Goal: Task Accomplishment & Management: Use online tool/utility

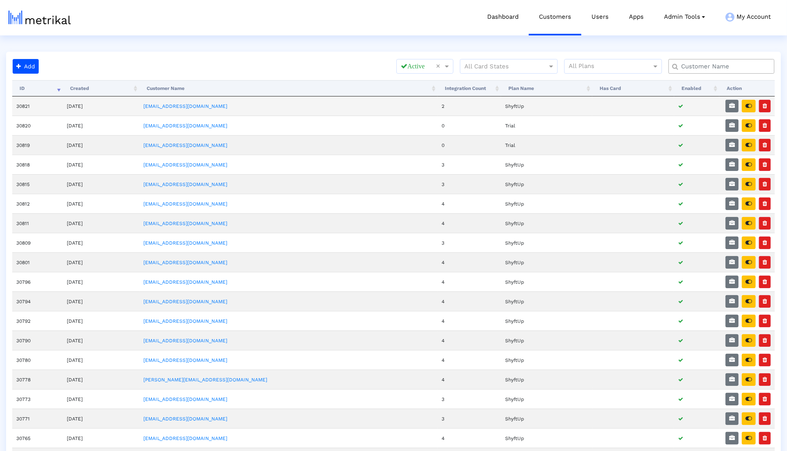
click at [213, 101] on td "[EMAIL_ADDRESS][DOMAIN_NAME]" at bounding box center [288, 105] width 298 height 19
click at [211, 108] on td "[EMAIL_ADDRESS][DOMAIN_NAME]" at bounding box center [288, 105] width 298 height 19
click at [211, 107] on link "[EMAIL_ADDRESS][DOMAIN_NAME]" at bounding box center [185, 106] width 84 height 6
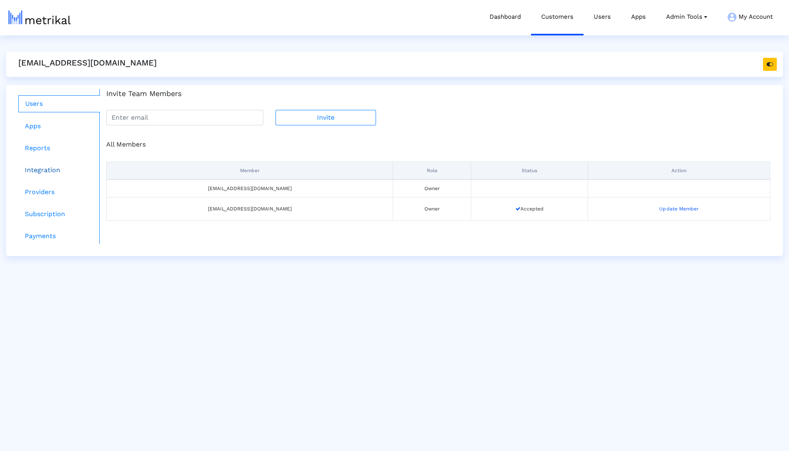
click at [59, 172] on link "Integration" at bounding box center [59, 170] width 82 height 16
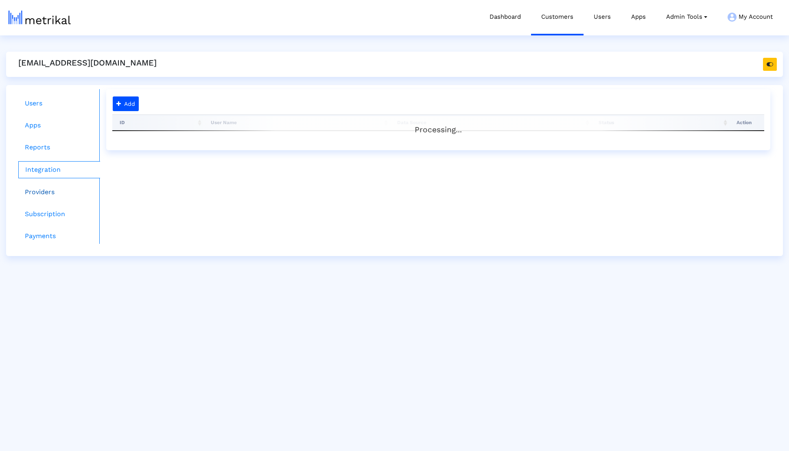
click at [54, 189] on link "Providers" at bounding box center [59, 192] width 82 height 16
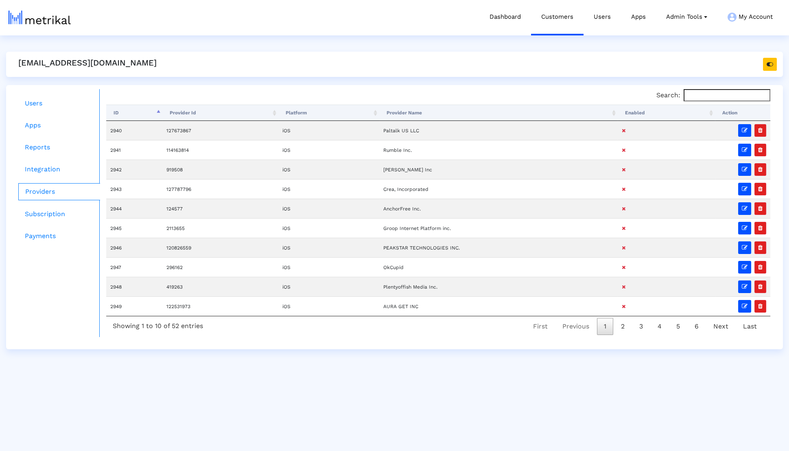
click at [634, 107] on th "Enabled" at bounding box center [666, 113] width 97 height 16
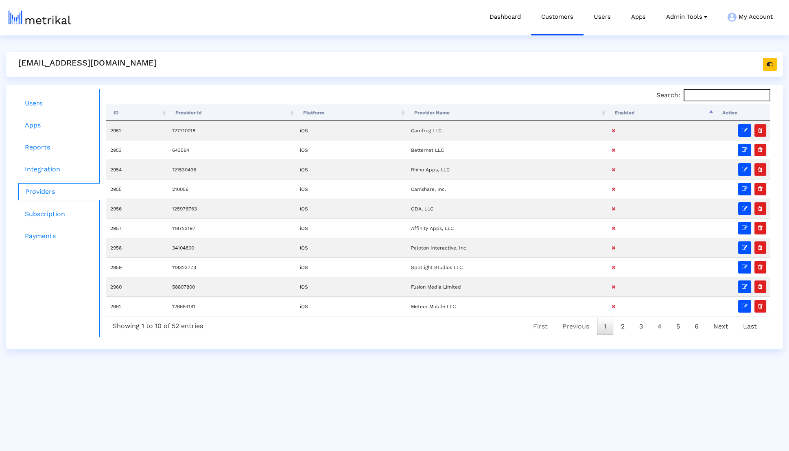
click at [634, 107] on th "Enabled" at bounding box center [661, 113] width 107 height 16
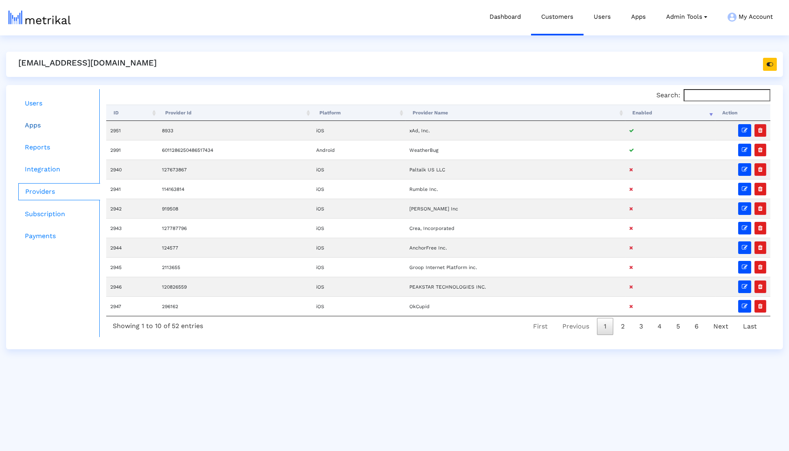
click at [89, 127] on link "Apps" at bounding box center [59, 125] width 82 height 16
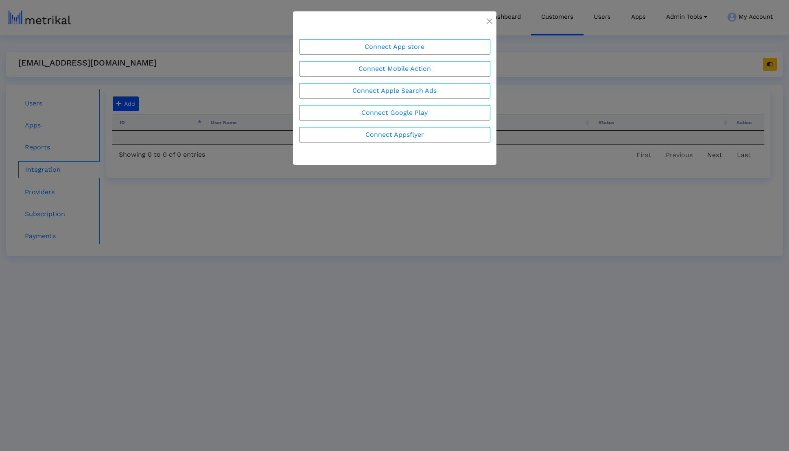
click at [200, 210] on ngb-modal-window "Connect App store Connect Mobile Action Connect Apple Search Ads Connect Google…" at bounding box center [394, 225] width 789 height 451
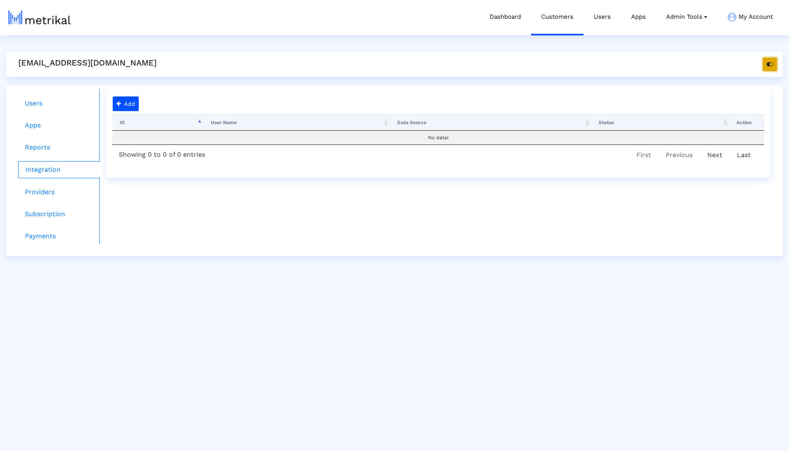
click at [770, 70] on button "button" at bounding box center [770, 64] width 14 height 13
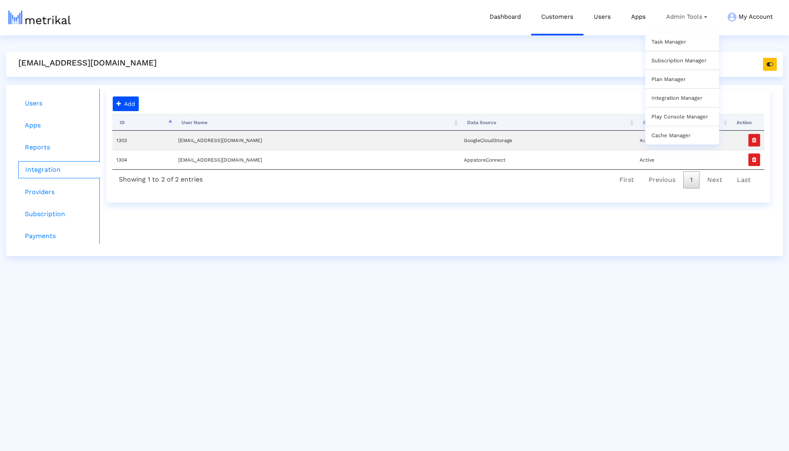
click at [684, 40] on link "Task Manager" at bounding box center [669, 42] width 35 height 6
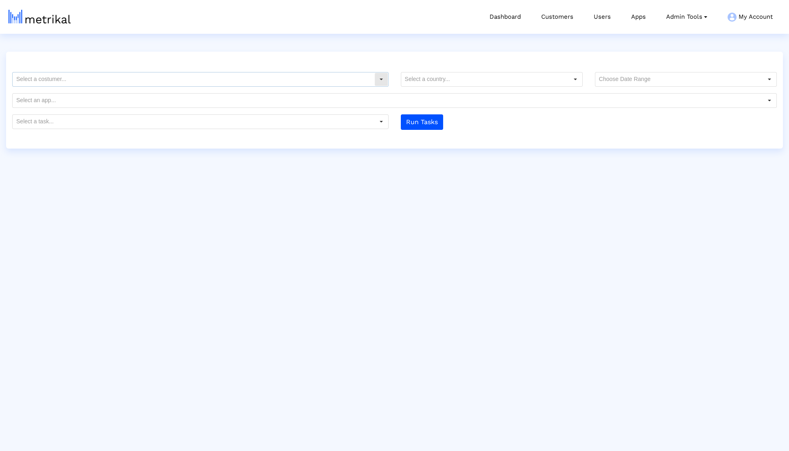
click at [248, 77] on input "text" at bounding box center [194, 79] width 362 height 14
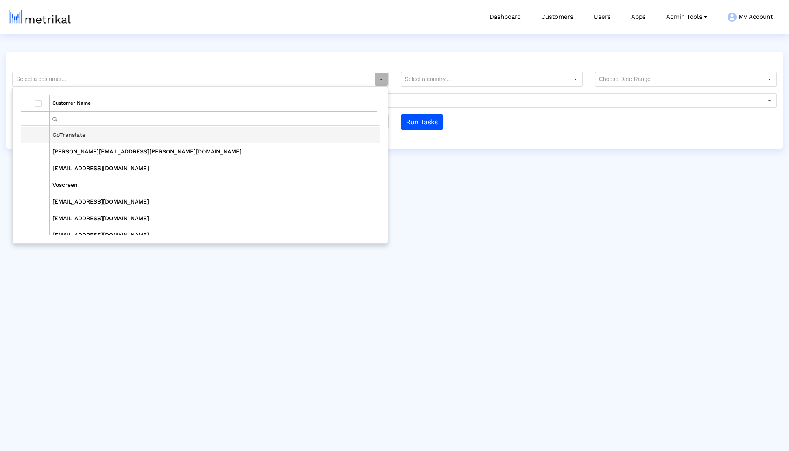
click at [184, 127] on td "GoTranslate" at bounding box center [214, 135] width 331 height 17
type input "GoTranslate"
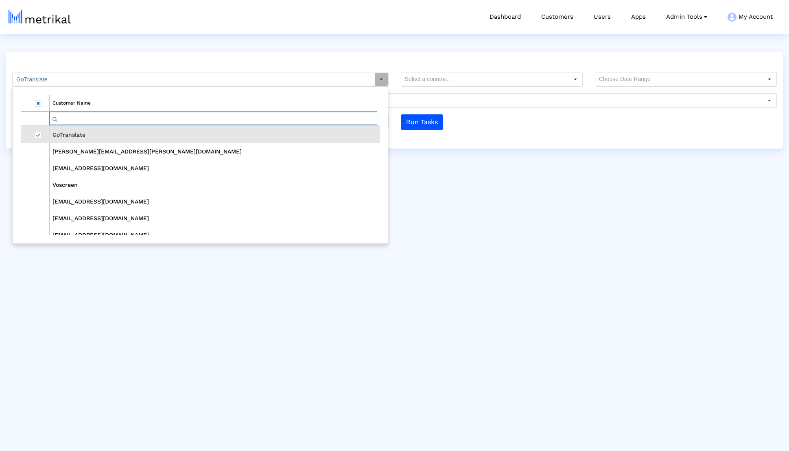
click at [184, 123] on input "Filter cell" at bounding box center [214, 118] width 328 height 13
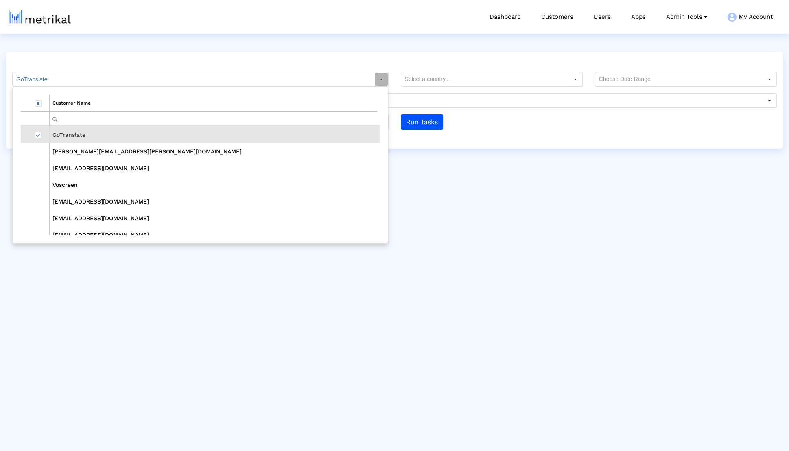
click at [155, 133] on td "GoTranslate" at bounding box center [214, 135] width 331 height 17
click at [38, 132] on span "Select row" at bounding box center [38, 135] width 7 height 7
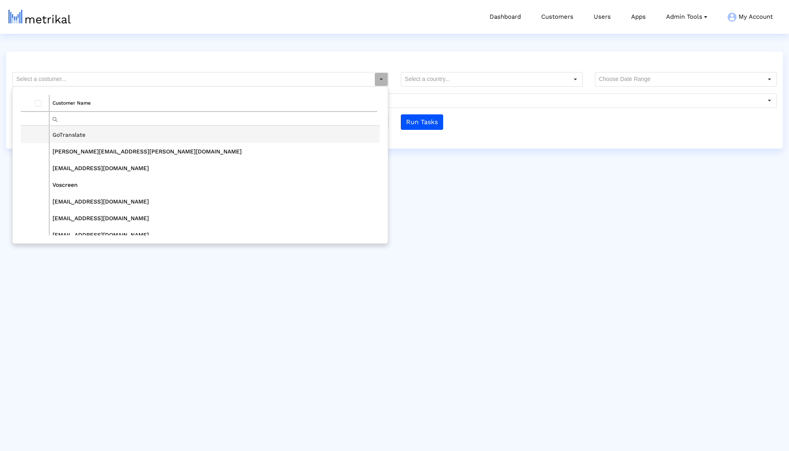
scroll to position [435, 0]
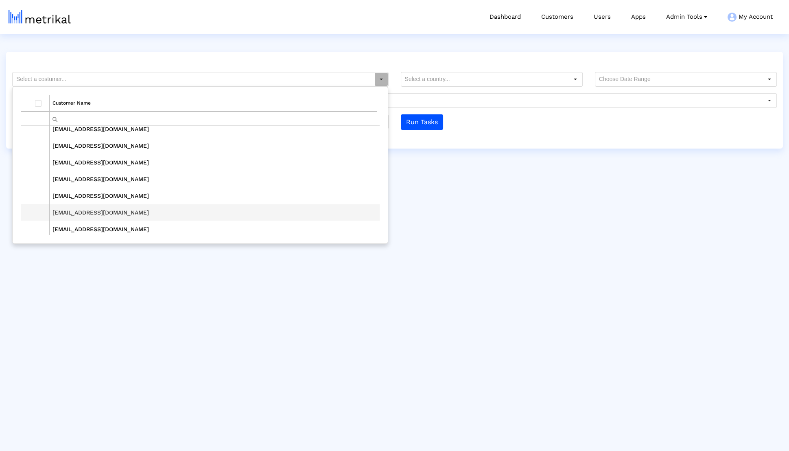
click at [70, 217] on td "onegeekworld@gmail.com" at bounding box center [214, 212] width 331 height 17
type input "onegeekworld@gmail.com"
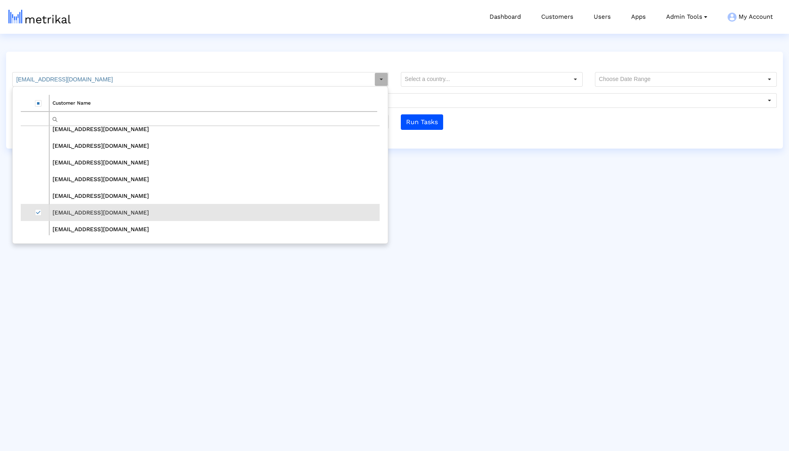
click at [33, 210] on td "Data grid" at bounding box center [35, 212] width 29 height 17
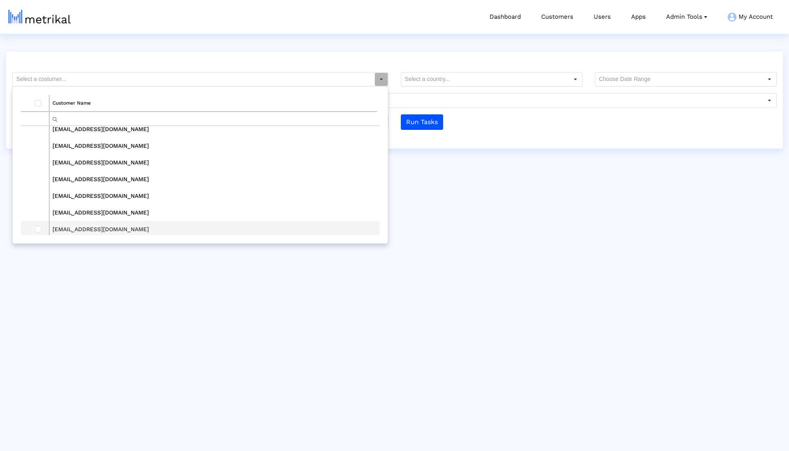
click at [35, 221] on td "Data grid" at bounding box center [35, 229] width 29 height 17
type input "[EMAIL_ADDRESS][DOMAIN_NAME]"
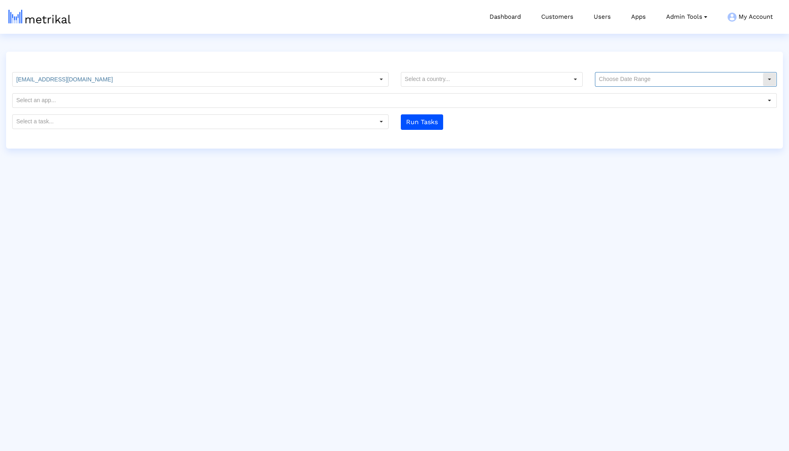
click at [684, 86] on dx-select-box at bounding box center [686, 79] width 182 height 15
click at [684, 80] on input "text" at bounding box center [679, 79] width 167 height 14
click at [638, 133] on div "90 Days" at bounding box center [686, 133] width 180 height 13
type input "90 Days"
click at [350, 117] on input "text" at bounding box center [194, 122] width 362 height 14
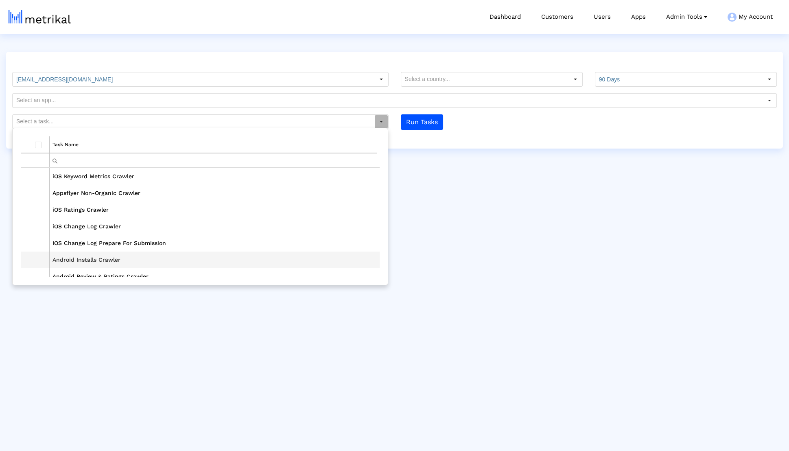
click at [147, 259] on td "Android Installs Crawler" at bounding box center [214, 260] width 331 height 17
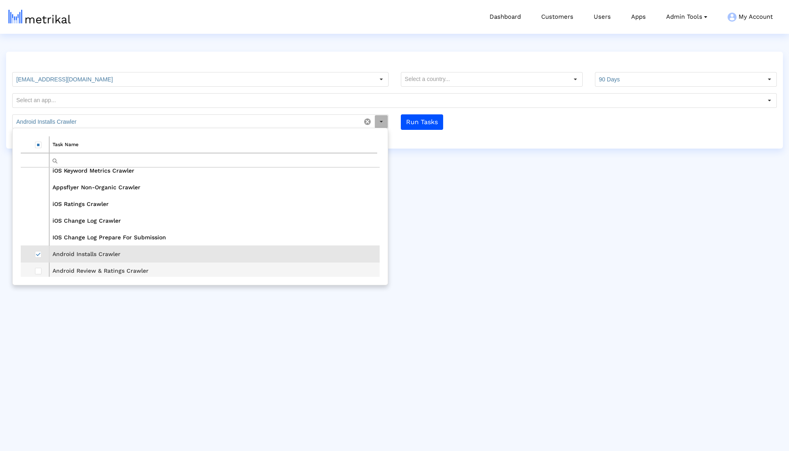
click at [34, 275] on td "Data grid" at bounding box center [35, 271] width 29 height 17
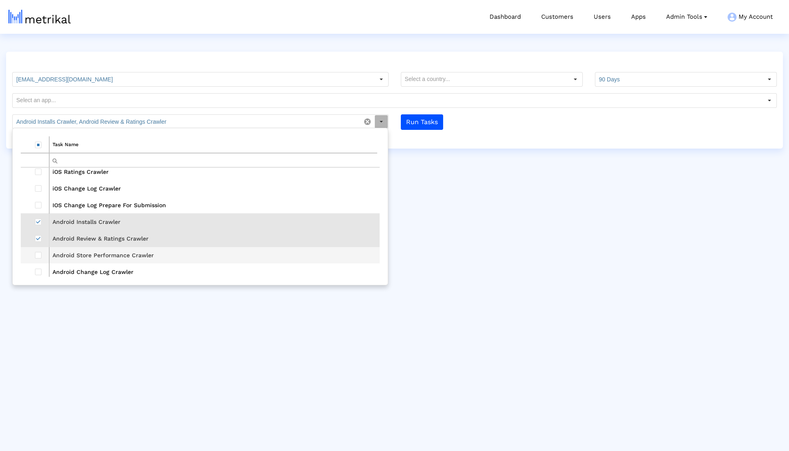
scroll to position [45, 0]
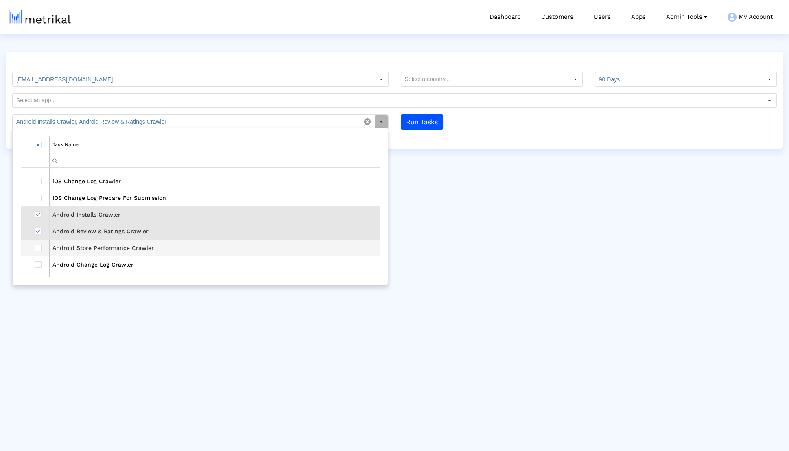
click at [41, 245] on td "Data grid" at bounding box center [35, 247] width 29 height 17
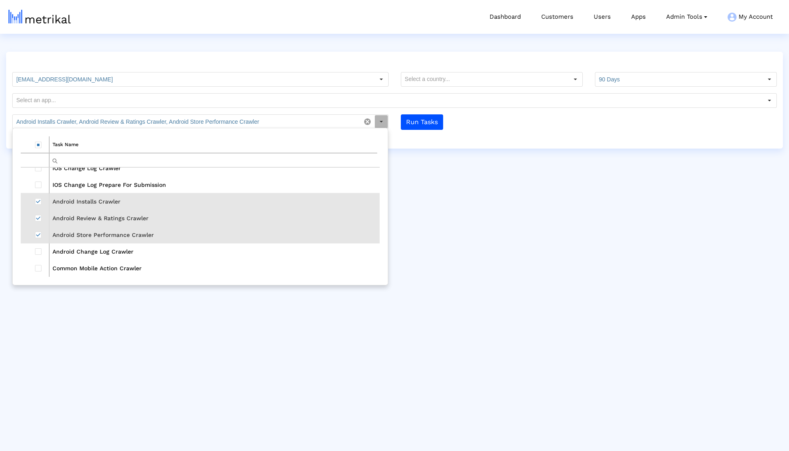
scroll to position [59, 0]
click at [35, 252] on td "Data grid" at bounding box center [35, 249] width 29 height 17
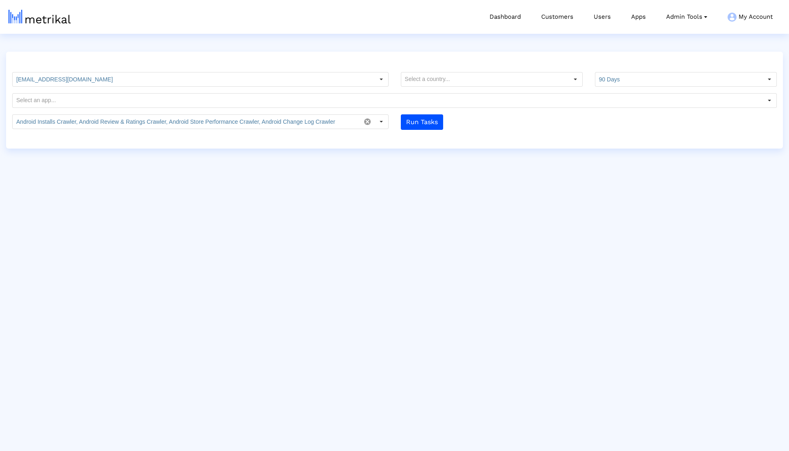
click at [429, 133] on div "weatherbug@shyftup.com Customer Name rumble@shyftup.com deferit@shyftup.com cam…" at bounding box center [394, 100] width 777 height 97
click at [427, 126] on button "Run Tasks" at bounding box center [422, 121] width 42 height 15
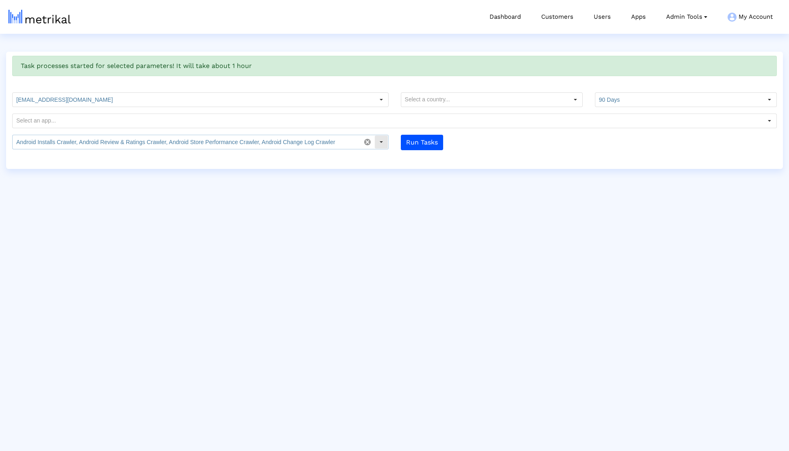
click at [277, 140] on input "Android Installs Crawler, Android Review & Ratings Crawler, Android Store Perfo…" at bounding box center [187, 142] width 348 height 14
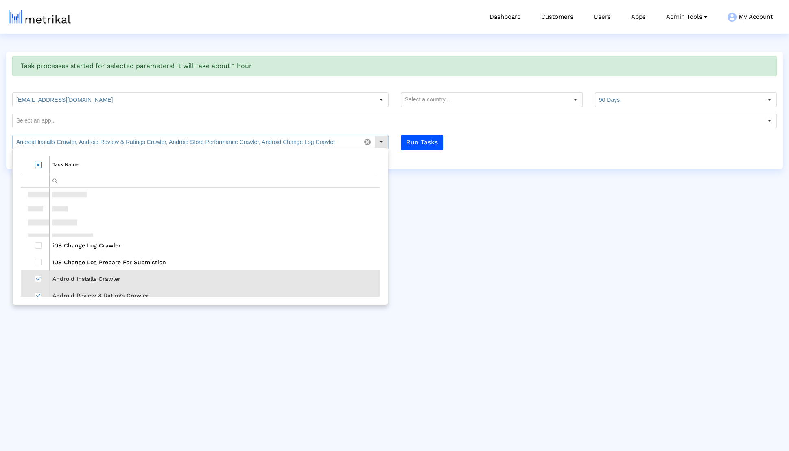
scroll to position [60, 0]
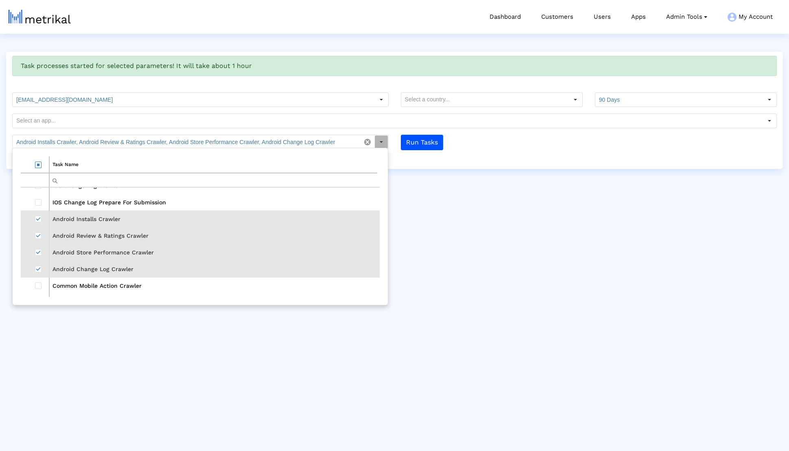
click at [113, 212] on td "Android Installs Crawler" at bounding box center [214, 218] width 331 height 17
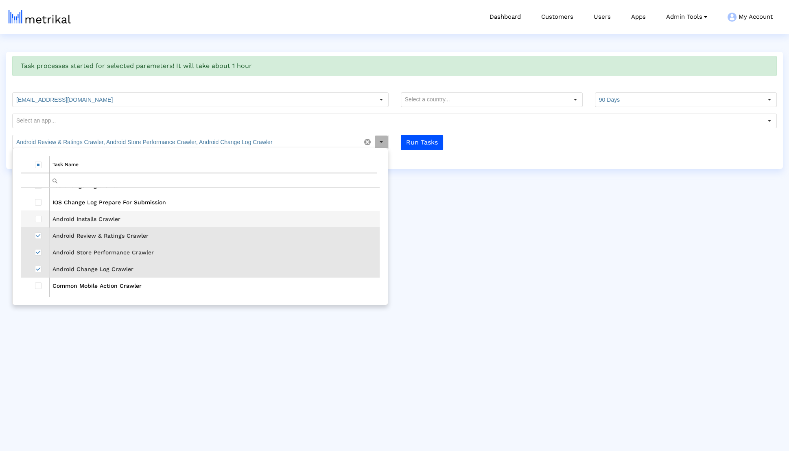
click at [113, 228] on td "Android Review & Ratings Crawler" at bounding box center [214, 235] width 331 height 17
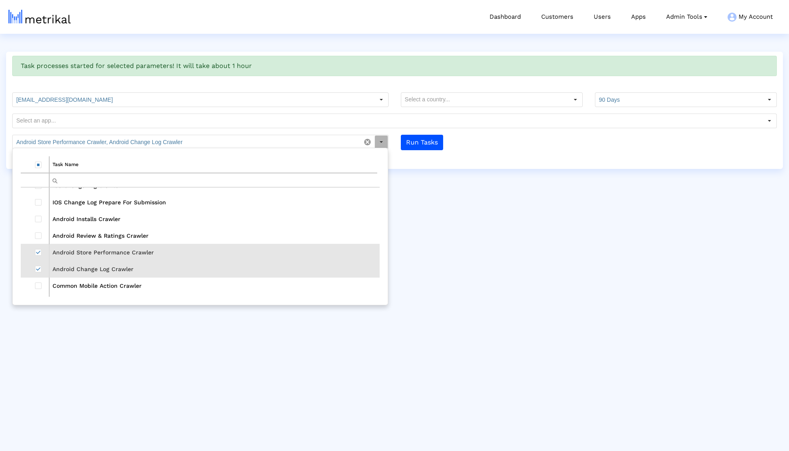
click at [113, 248] on td "Android Store Performance Crawler" at bounding box center [214, 252] width 331 height 17
type input "Android Change Log Crawler"
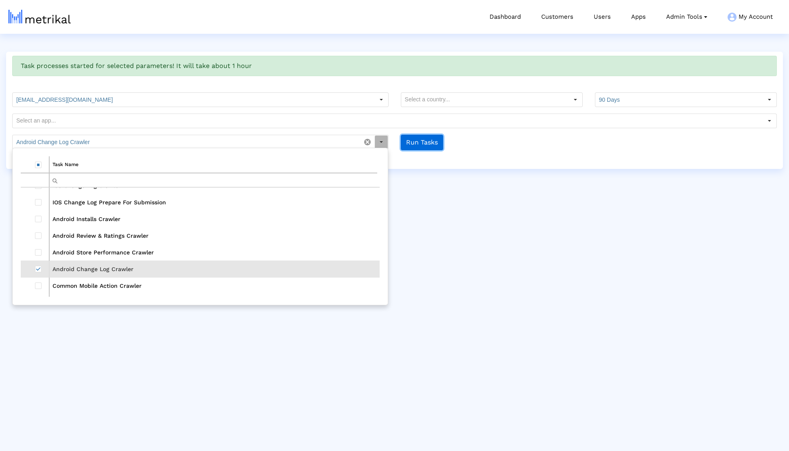
click at [423, 145] on button "Run Tasks" at bounding box center [422, 142] width 42 height 15
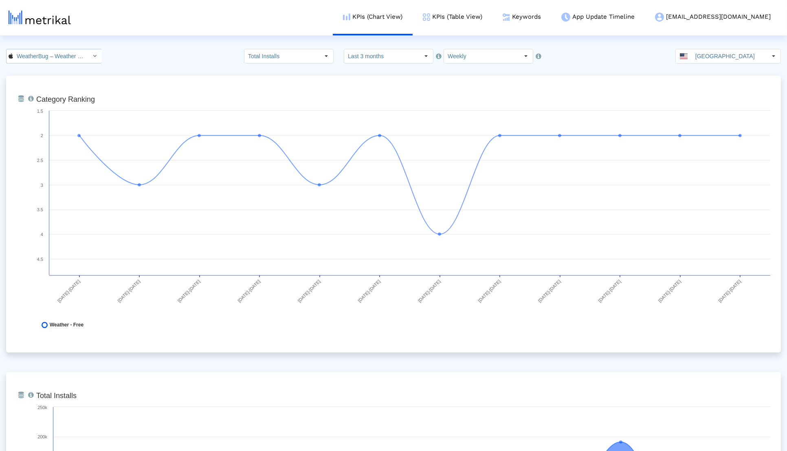
click at [66, 54] on input "WeatherBug – Weather Forecast < 281940292 >" at bounding box center [49, 56] width 73 height 14
click at [63, 77] on div "Weather Radar by WeatherBug <[DOMAIN_NAME]>" at bounding box center [49, 83] width 84 height 13
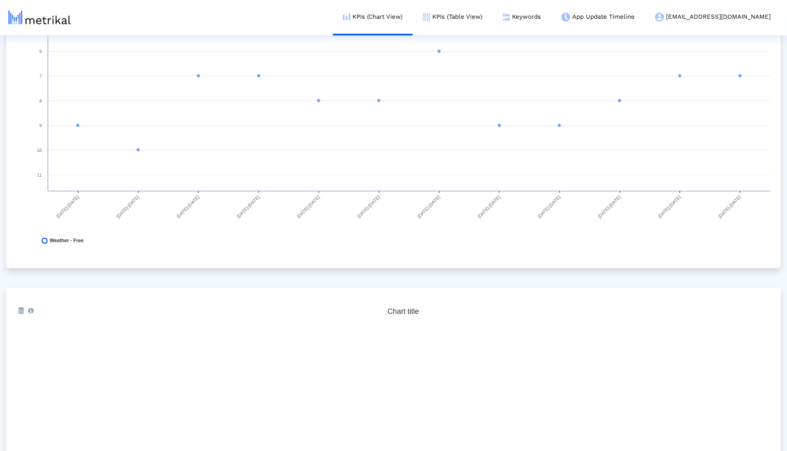
scroll to position [43, 0]
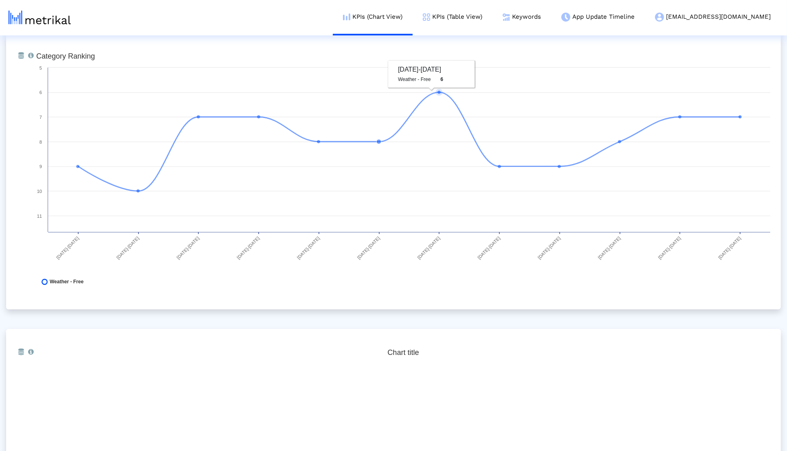
click at [467, 37] on div "From Database Ranking of the app in the Overall and Category Charts. Created wi…" at bounding box center [393, 171] width 774 height 277
click at [474, 23] on link "KPIs (Table View)" at bounding box center [452, 17] width 80 height 34
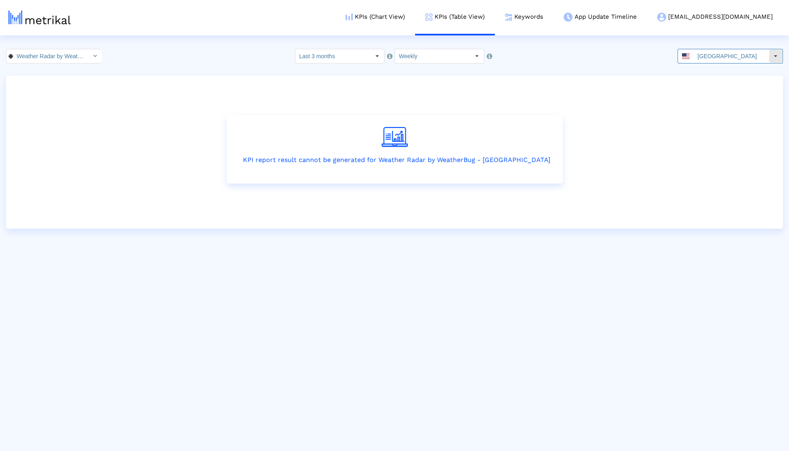
click at [704, 50] on input "[GEOGRAPHIC_DATA]" at bounding box center [731, 56] width 75 height 14
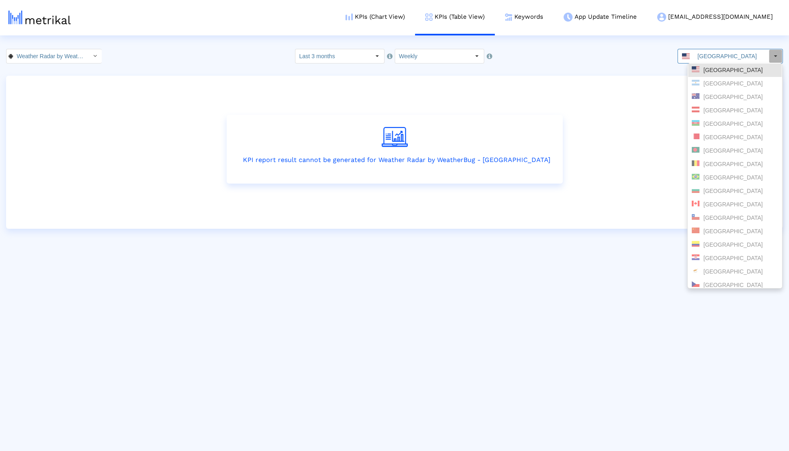
click at [238, 129] on div "KPI report result cannot be generated for Weather Radar by WeatherBug - [GEOGRA…" at bounding box center [394, 149] width 753 height 122
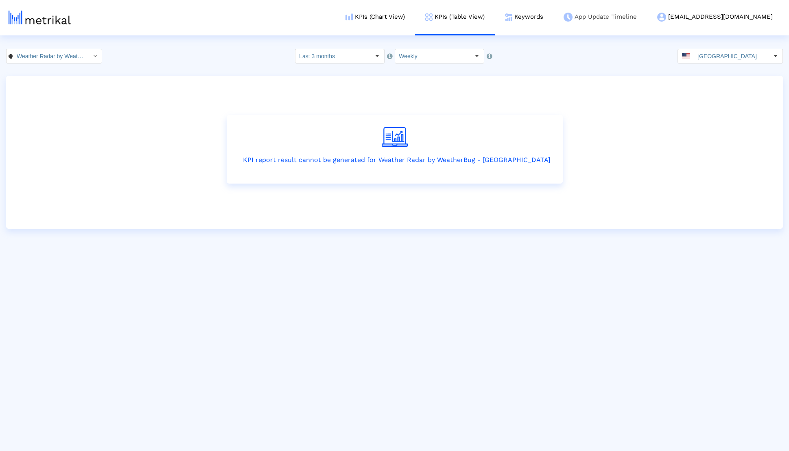
click at [616, 21] on link "App Update Timeline" at bounding box center [601, 17] width 94 height 34
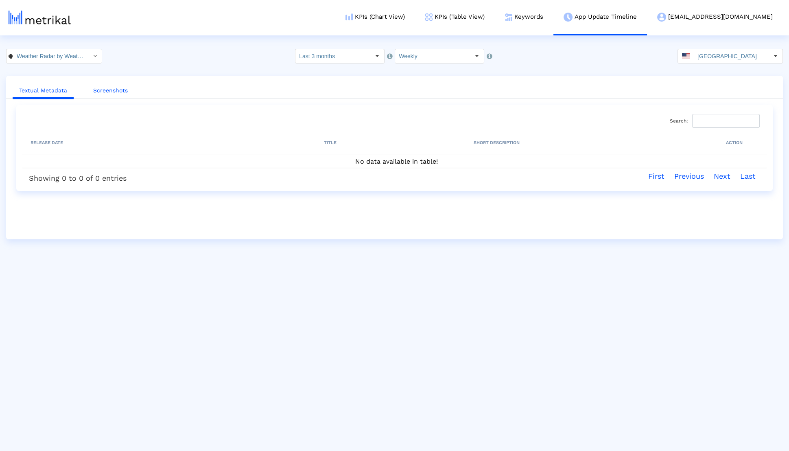
click at [121, 90] on link "Screenshots" at bounding box center [111, 90] width 48 height 15
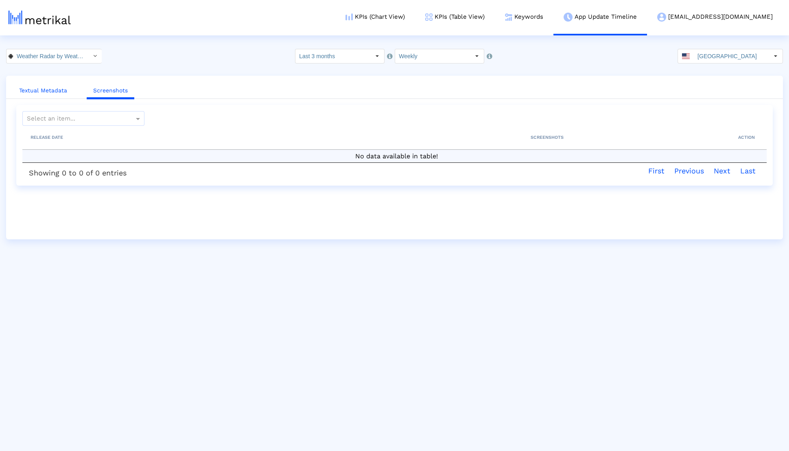
click at [50, 90] on link "Textual Metadata" at bounding box center [43, 90] width 61 height 15
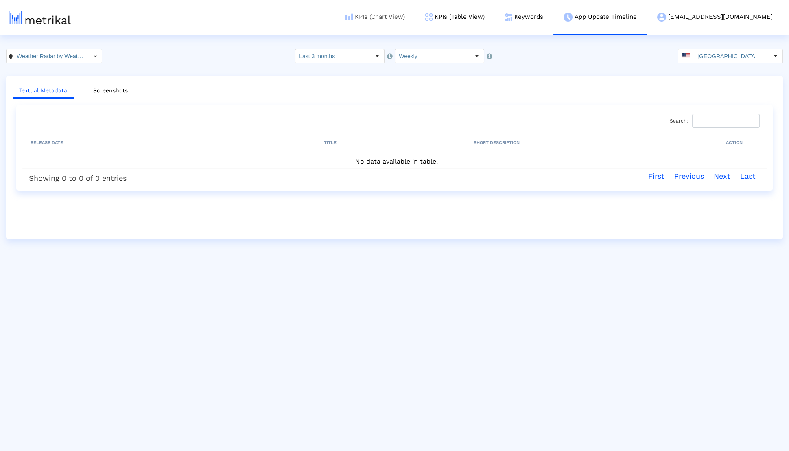
click at [415, 32] on link "KPIs (Chart View)" at bounding box center [375, 17] width 80 height 34
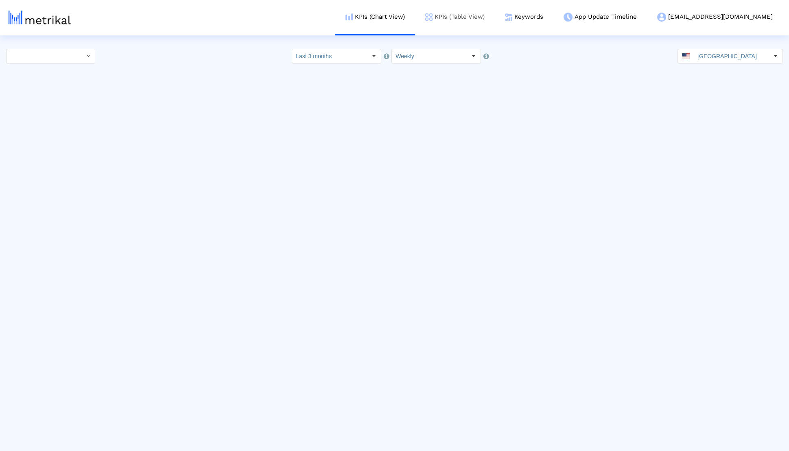
click at [472, 31] on link "KPIs (Table View)" at bounding box center [455, 17] width 80 height 34
